Goal: Information Seeking & Learning: Understand process/instructions

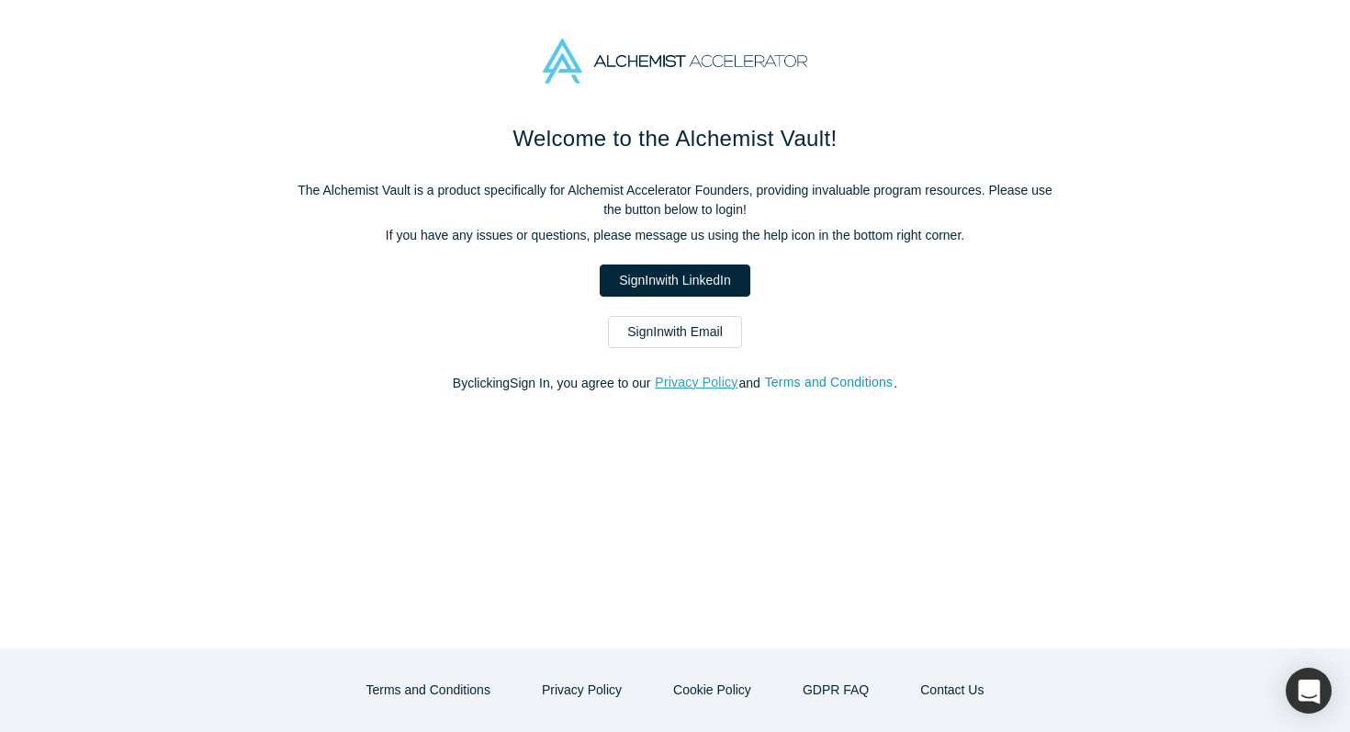
click at [678, 376] on button "Privacy Policy" at bounding box center [696, 382] width 85 height 21
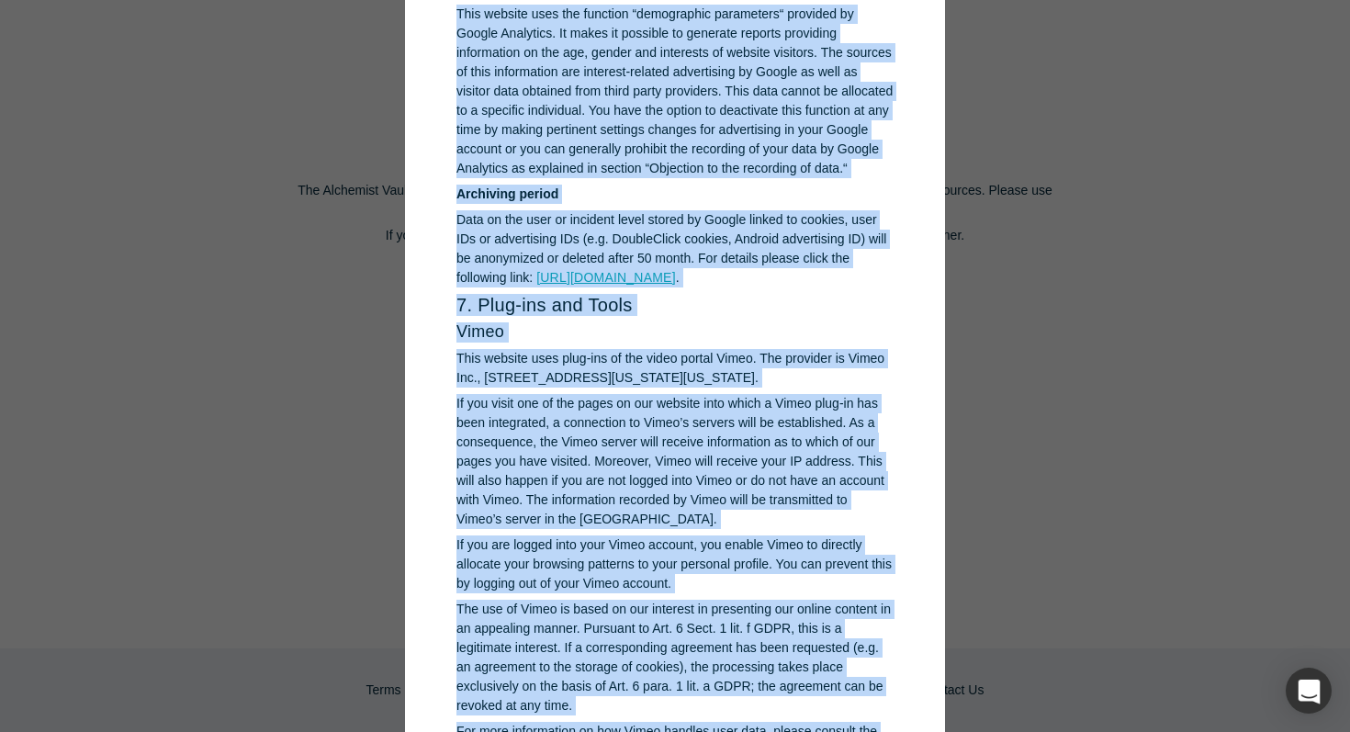
scroll to position [8718, 0]
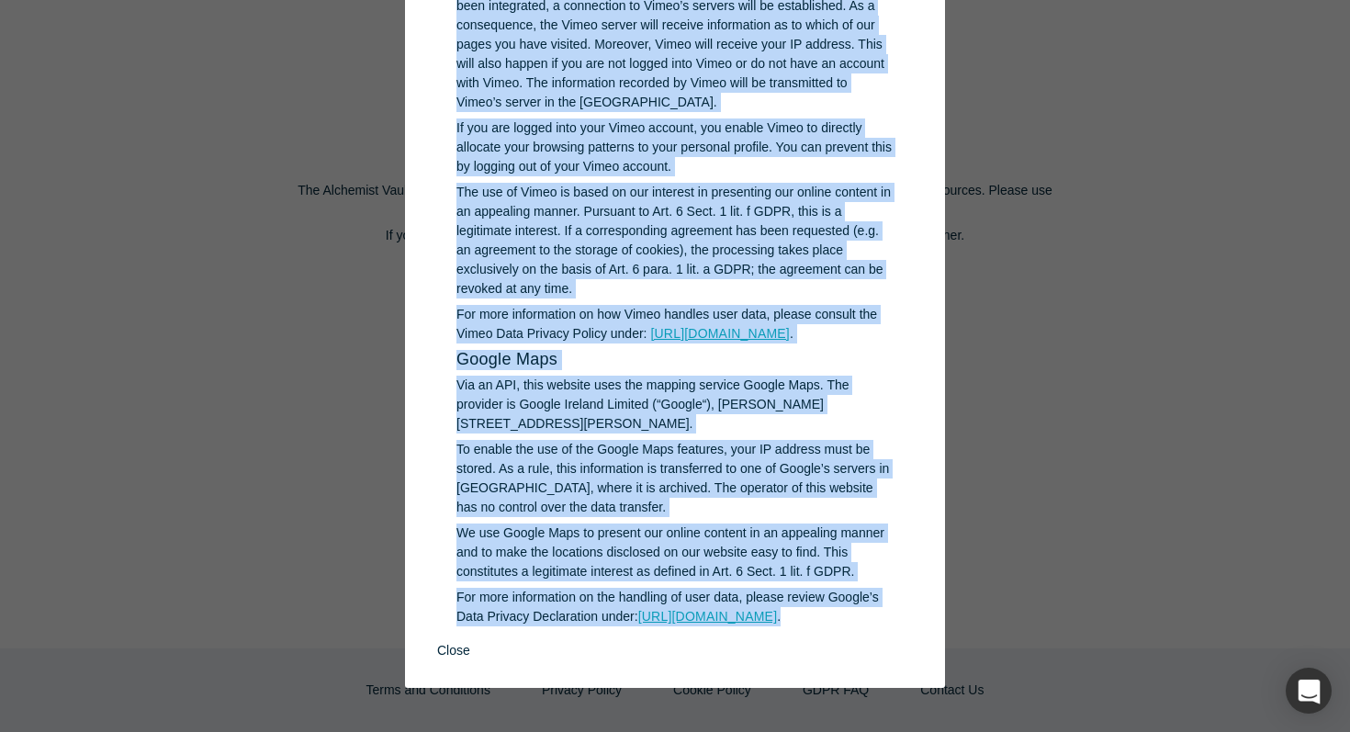
copy div "LORE > Ipsumdo Sitame 8. Co adipisci el sedd eiusmodtem Incidid utlaboreetd Mag…"
drag, startPoint x: 461, startPoint y: 110, endPoint x: 546, endPoint y: 637, distance: 533.1
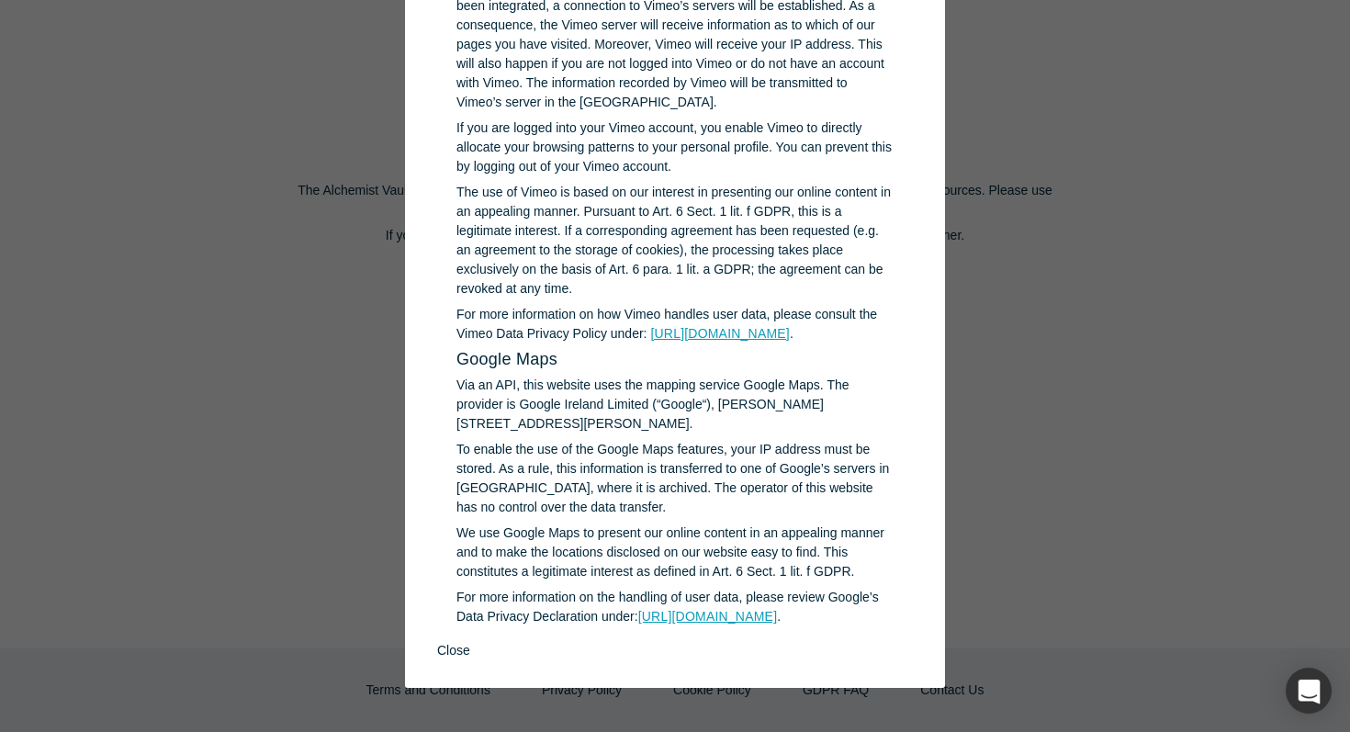
click at [1163, 97] on div "GDPR > Privacy Policy 1. An overview of data protection General information The…" at bounding box center [675, 366] width 1350 height 732
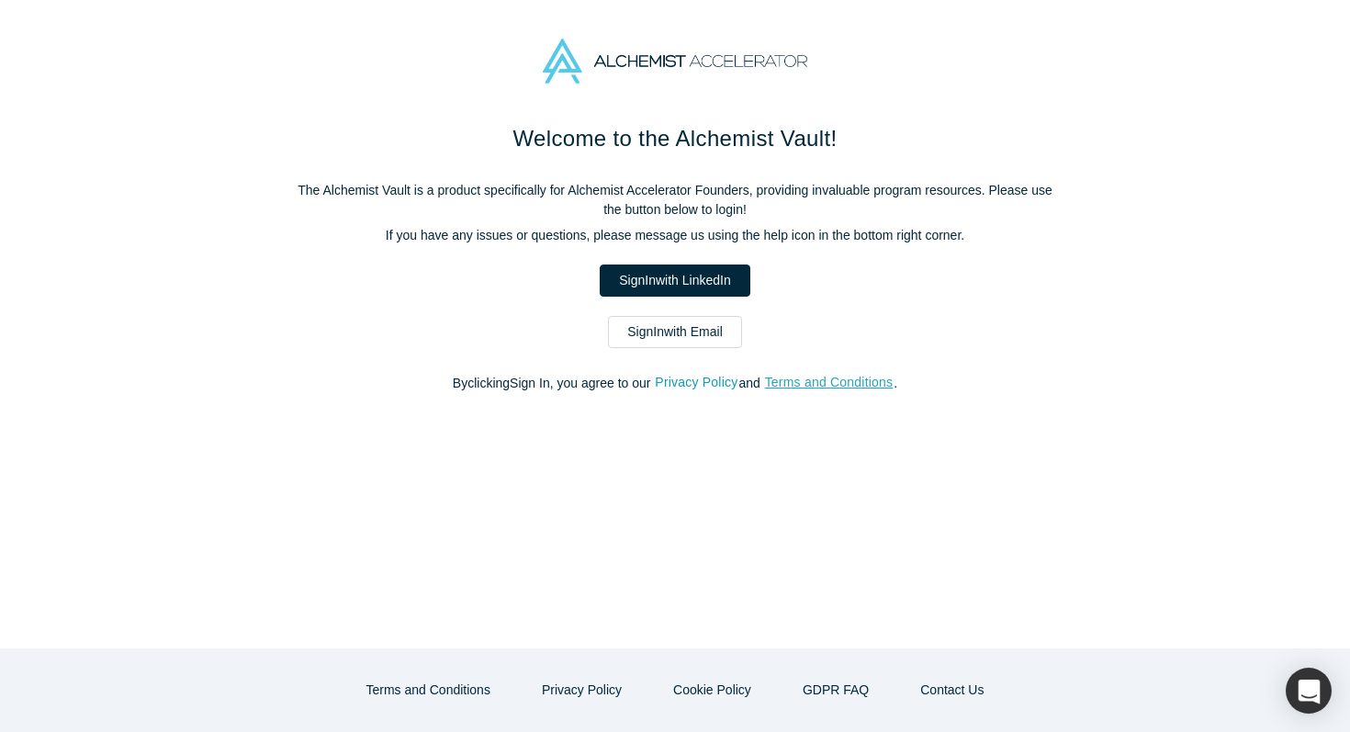
click at [847, 387] on button "Terms and Conditions" at bounding box center [829, 382] width 130 height 21
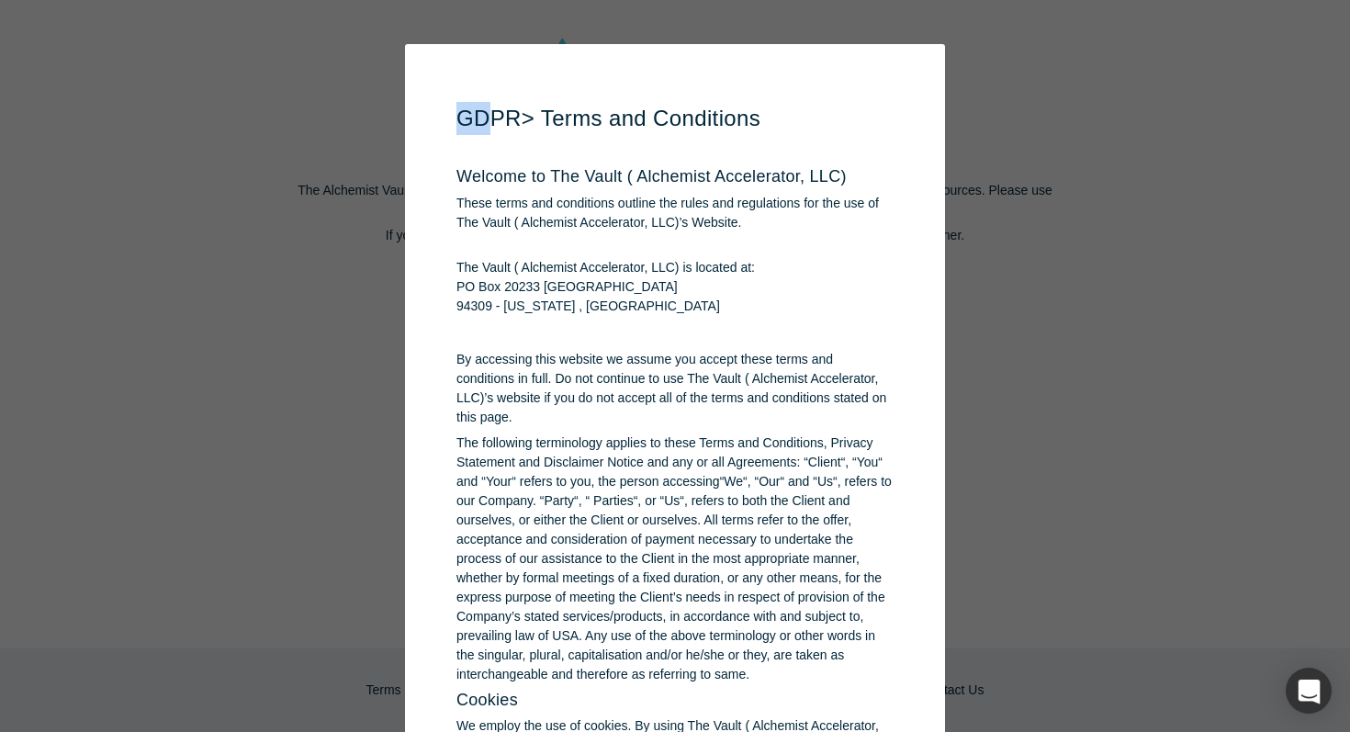
drag, startPoint x: 459, startPoint y: 111, endPoint x: 488, endPoint y: 125, distance: 31.6
click at [488, 125] on h1 "GDPR > Terms and Conditions" at bounding box center [675, 118] width 437 height 33
click at [469, 122] on h1 "GDPR > Terms and Conditions" at bounding box center [675, 118] width 437 height 33
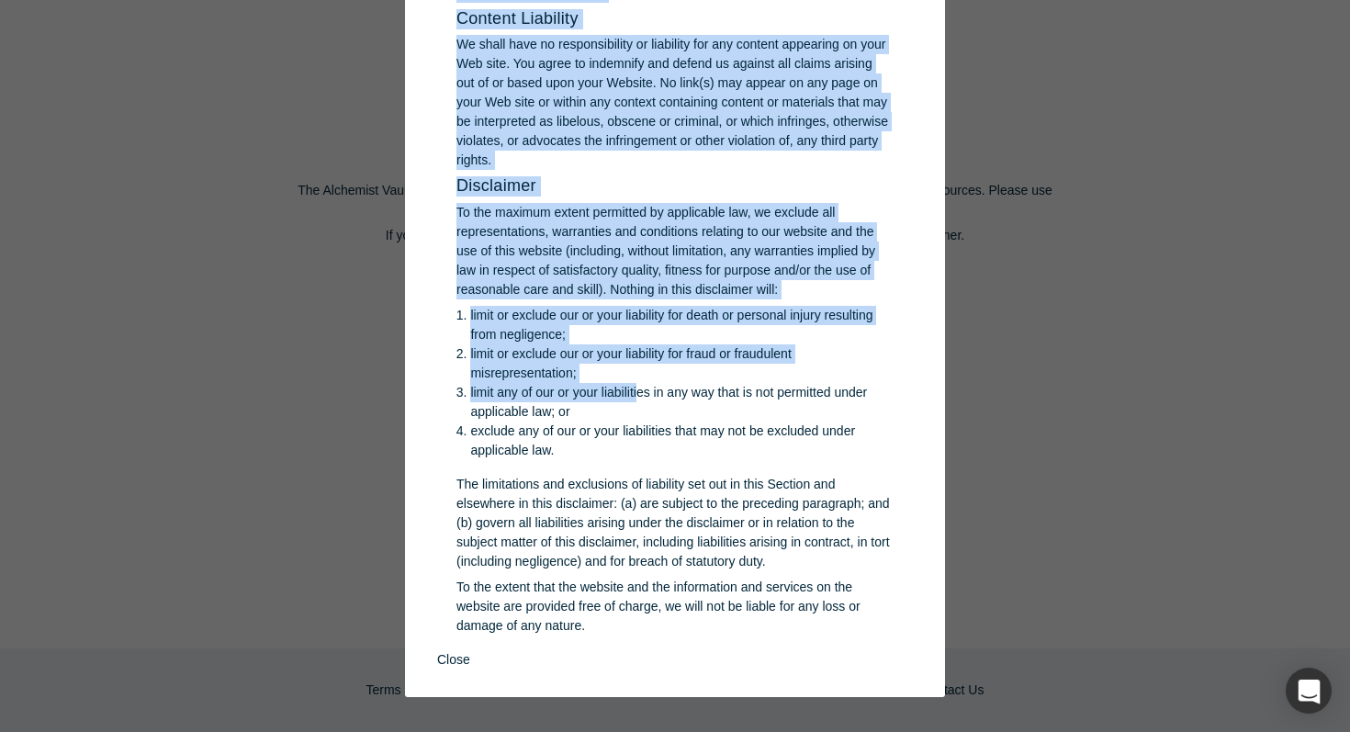
scroll to position [3526, 0]
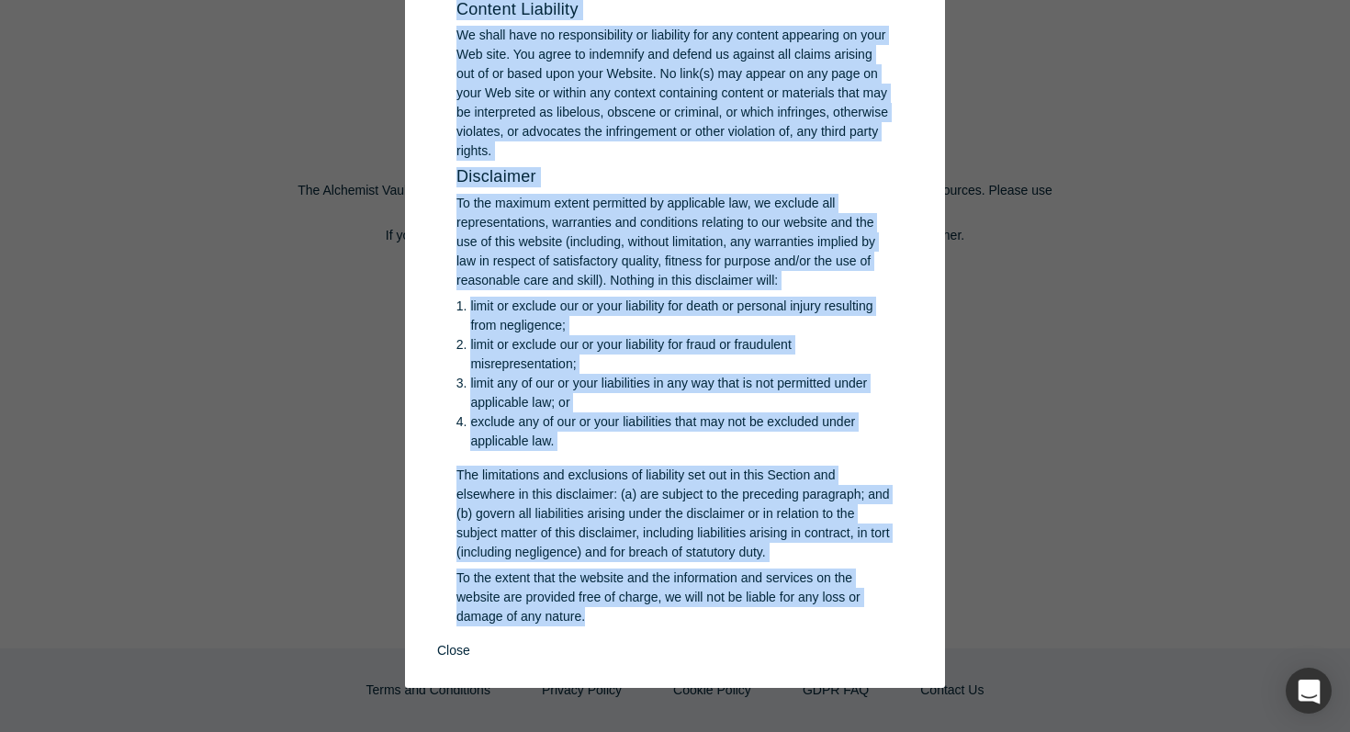
drag, startPoint x: 460, startPoint y: 120, endPoint x: 615, endPoint y: 629, distance: 531.8
copy div "LORE > Ipsum dol Sitametcon Adipisc el Sed Doeiu ( Temporinc Utlaboreetd, MAG) …"
